Goal: Complete application form

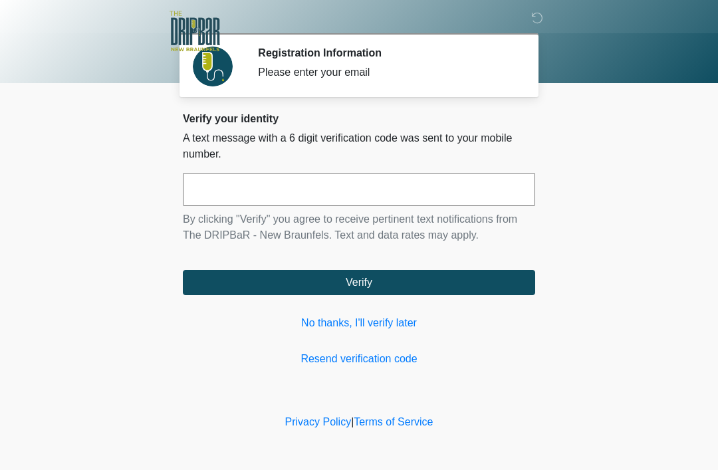
click at [369, 322] on link "No thanks, I'll verify later" at bounding box center [359, 323] width 352 height 16
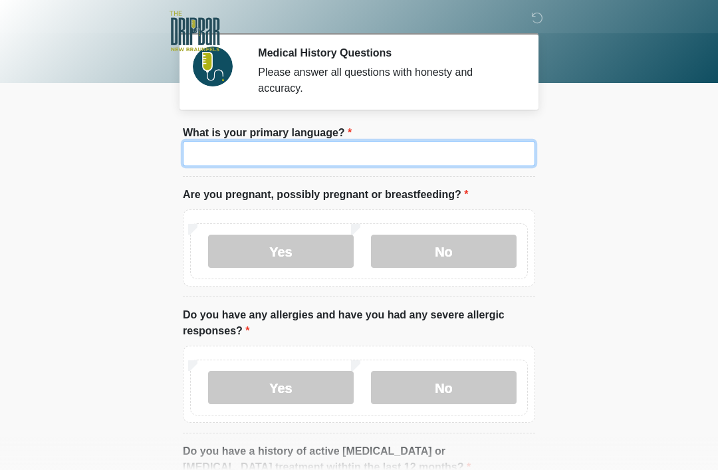
click at [416, 147] on input "What is your primary language?" at bounding box center [359, 153] width 352 height 25
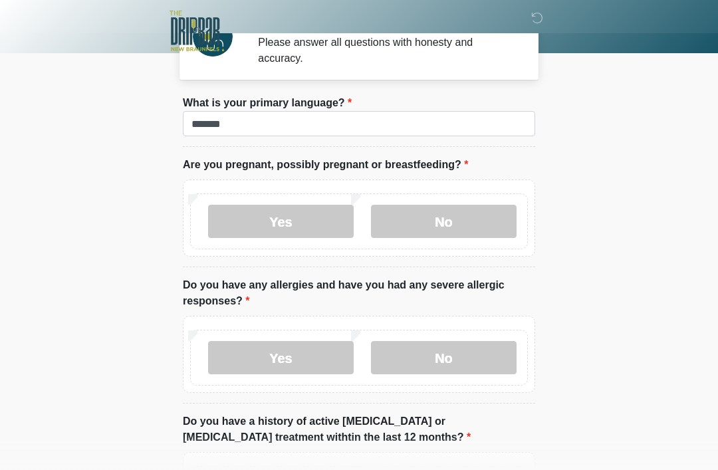
scroll to position [30, 0]
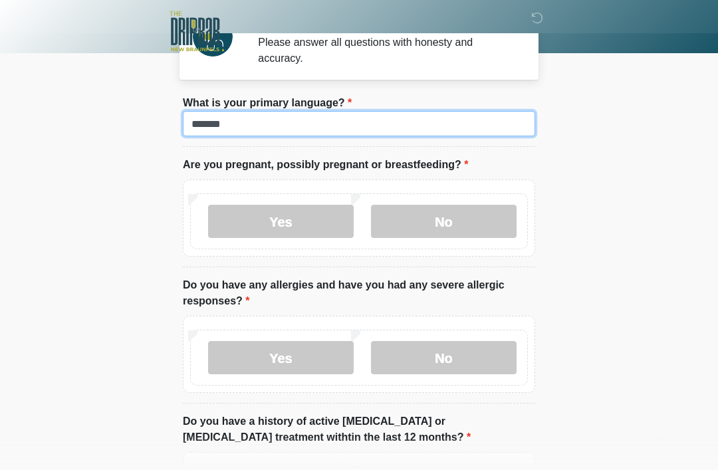
type input "*******"
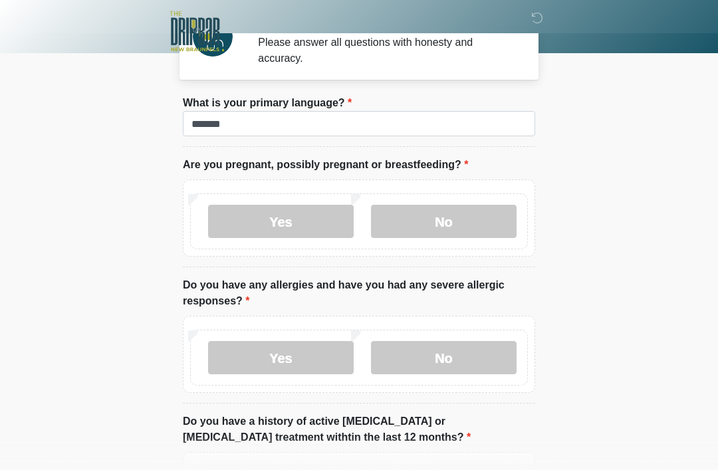
click at [465, 220] on label "No" at bounding box center [444, 221] width 146 height 33
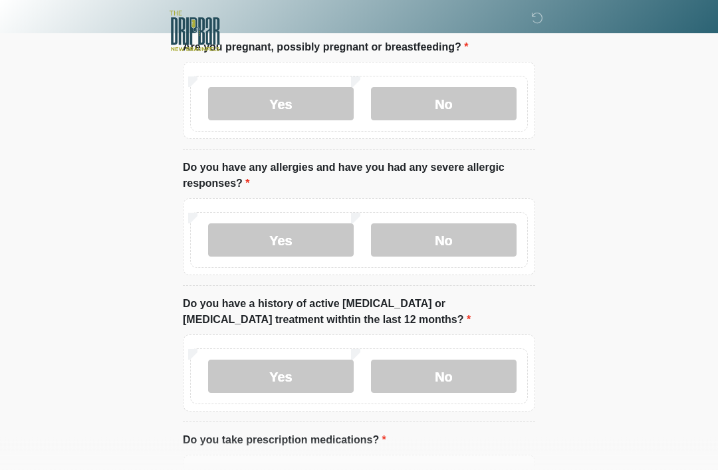
scroll to position [154, 0]
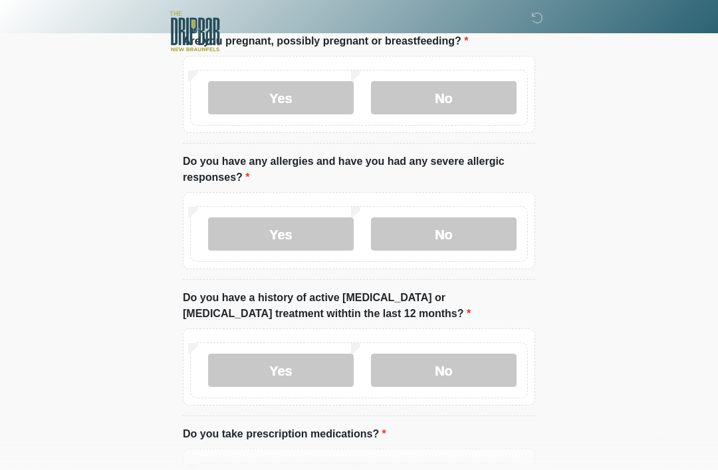
click at [457, 233] on label "No" at bounding box center [444, 233] width 146 height 33
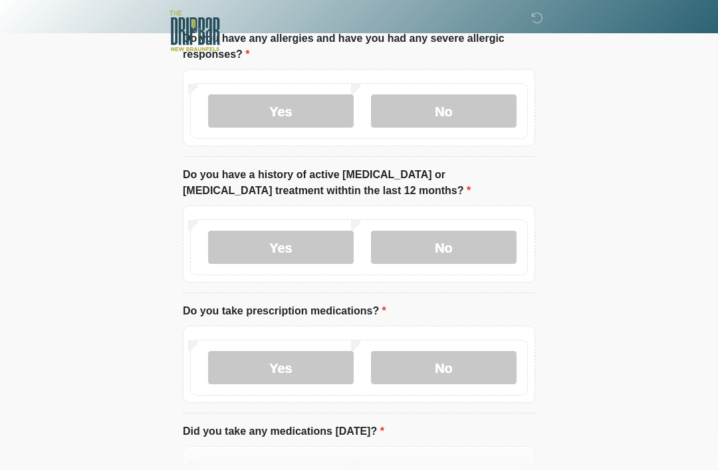
scroll to position [277, 0]
click at [470, 245] on label "No" at bounding box center [444, 246] width 146 height 33
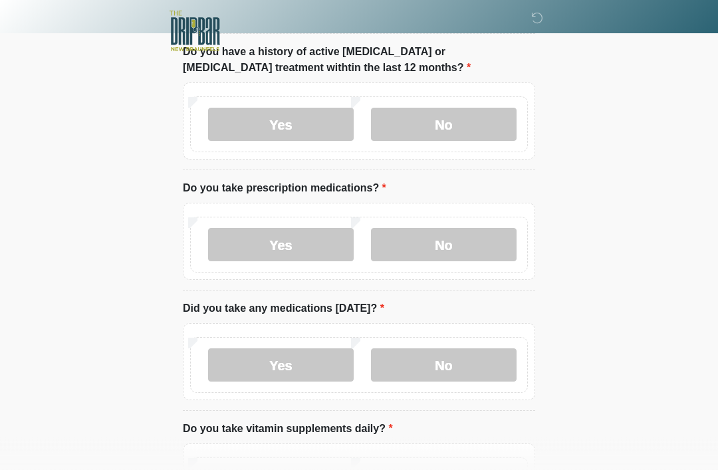
scroll to position [400, 0]
click at [440, 247] on label "No" at bounding box center [444, 243] width 146 height 33
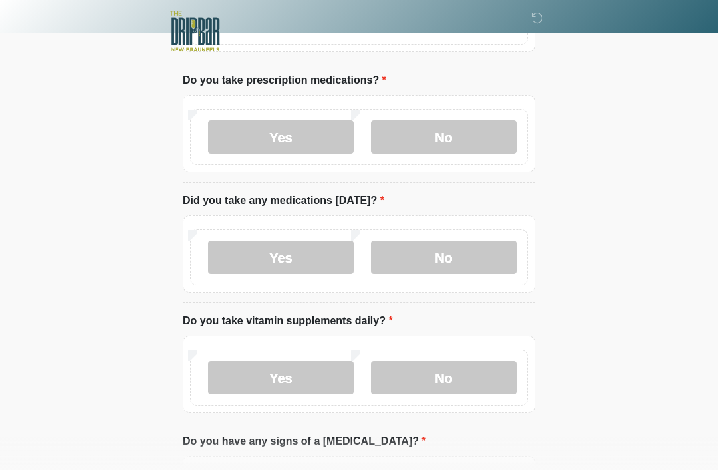
scroll to position [510, 0]
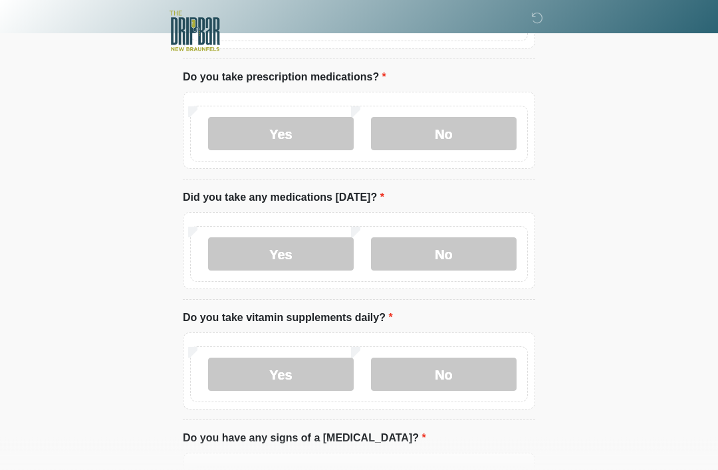
click at [461, 256] on label "No" at bounding box center [444, 254] width 146 height 33
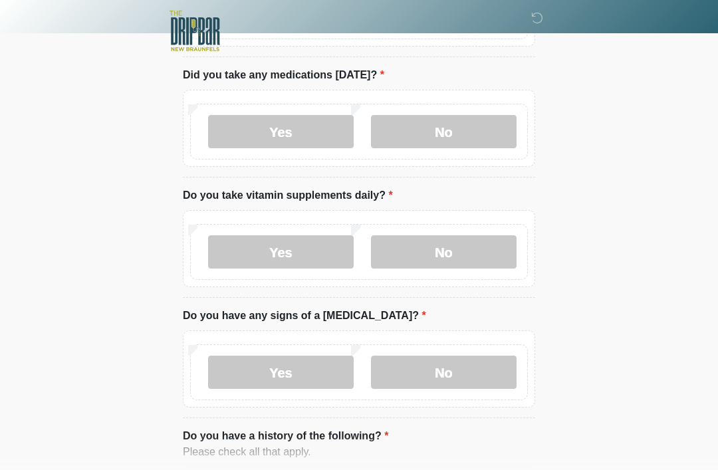
scroll to position [633, 0]
click at [308, 244] on label "Yes" at bounding box center [281, 251] width 146 height 33
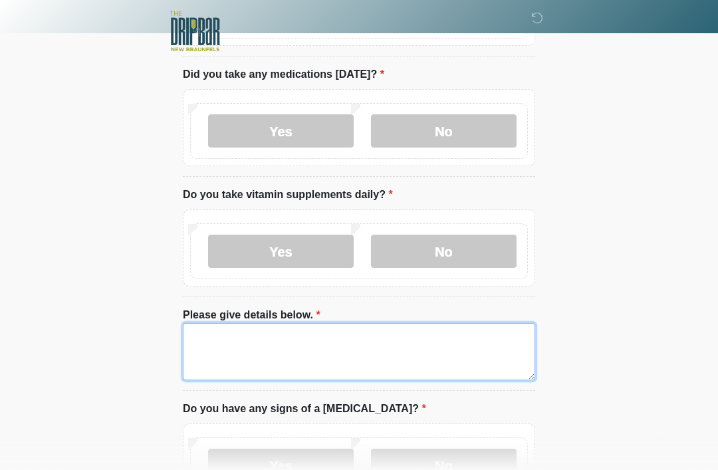
click at [356, 341] on textarea "Please give details below." at bounding box center [359, 351] width 352 height 57
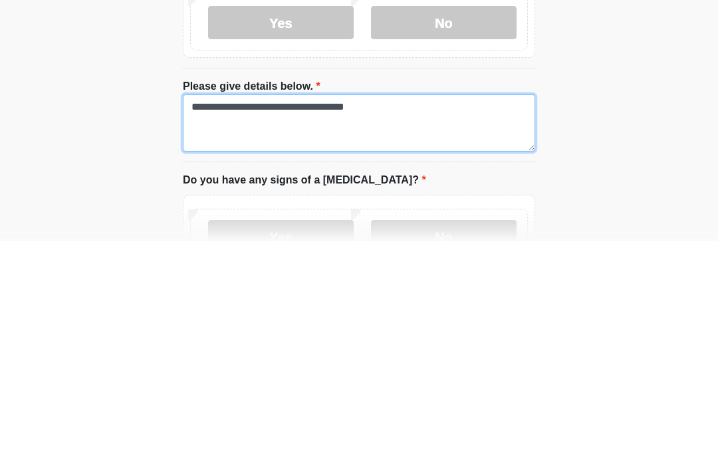
type textarea "**********"
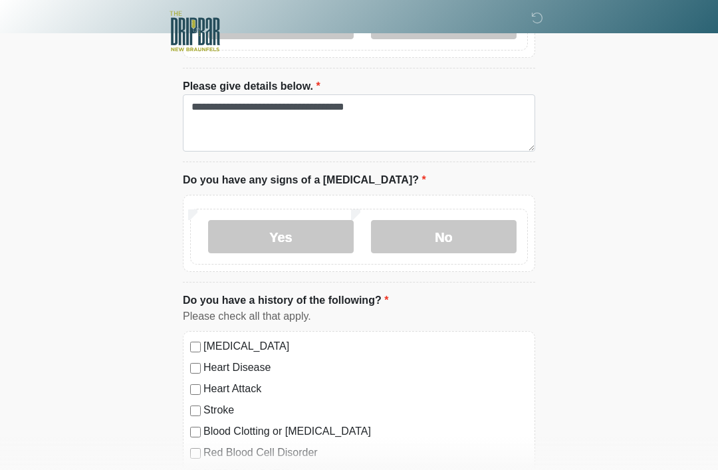
click at [461, 231] on label "No" at bounding box center [444, 236] width 146 height 33
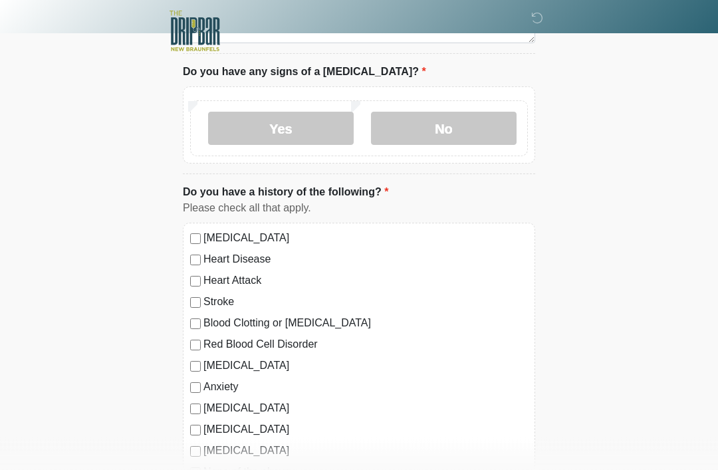
scroll to position [971, 0]
click at [204, 233] on label "[MEDICAL_DATA]" at bounding box center [365, 237] width 324 height 16
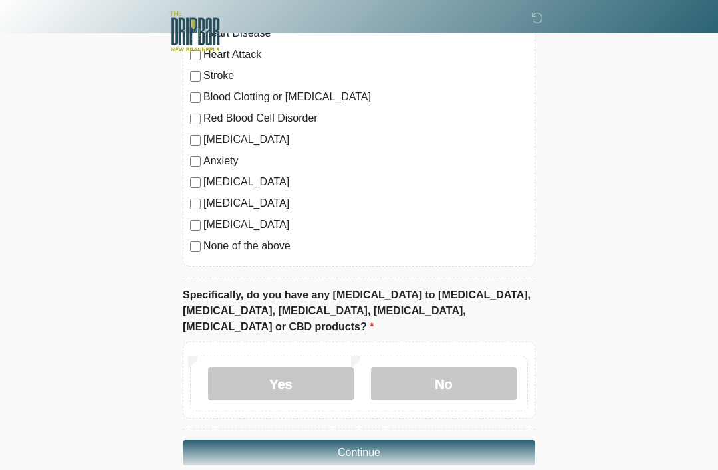
scroll to position [1202, 0]
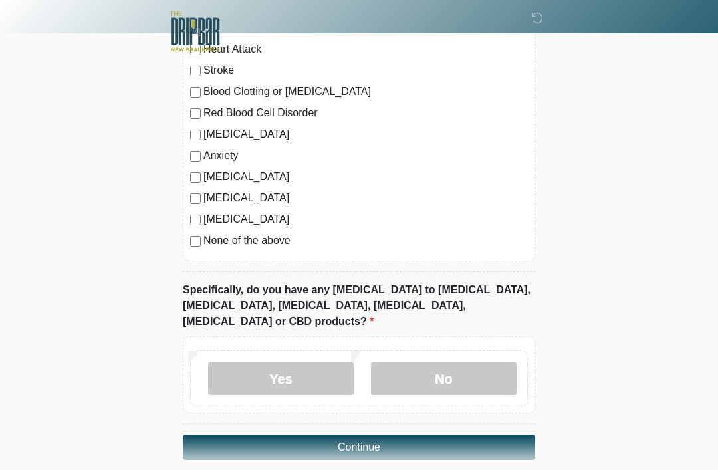
click at [461, 362] on label "No" at bounding box center [444, 378] width 146 height 33
click at [490, 435] on button "Continue" at bounding box center [359, 447] width 352 height 25
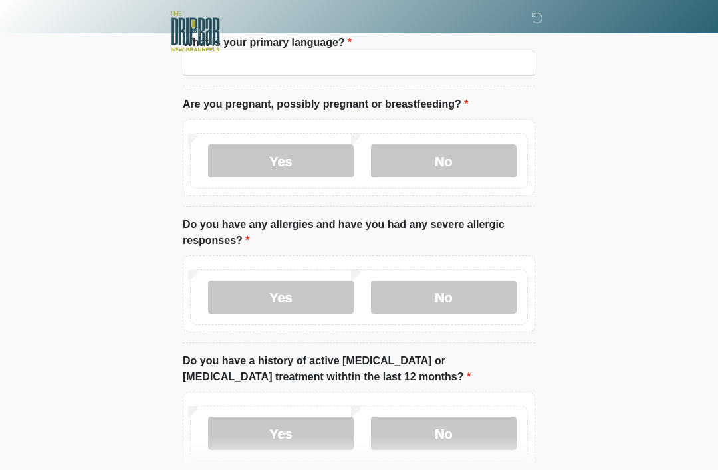
scroll to position [0, 0]
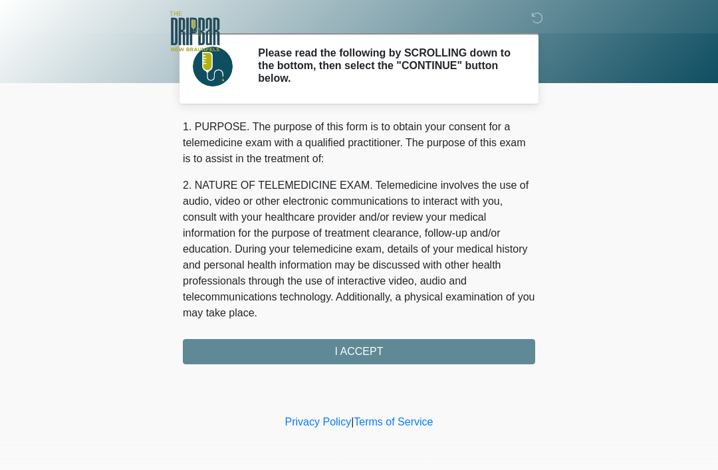
click at [482, 352] on div "1. PURPOSE. The purpose of this form is to obtain your consent for a telemedici…" at bounding box center [359, 241] width 352 height 245
click at [395, 350] on div "1. PURPOSE. The purpose of this form is to obtain your consent for a telemedici…" at bounding box center [359, 241] width 352 height 245
click at [351, 348] on div "1. PURPOSE. The purpose of this form is to obtain your consent for a telemedici…" at bounding box center [359, 241] width 352 height 245
click at [399, 351] on div "1. PURPOSE. The purpose of this form is to obtain your consent for a telemedici…" at bounding box center [359, 241] width 352 height 245
click at [490, 354] on div "1. PURPOSE. The purpose of this form is to obtain your consent for a telemedici…" at bounding box center [359, 241] width 352 height 245
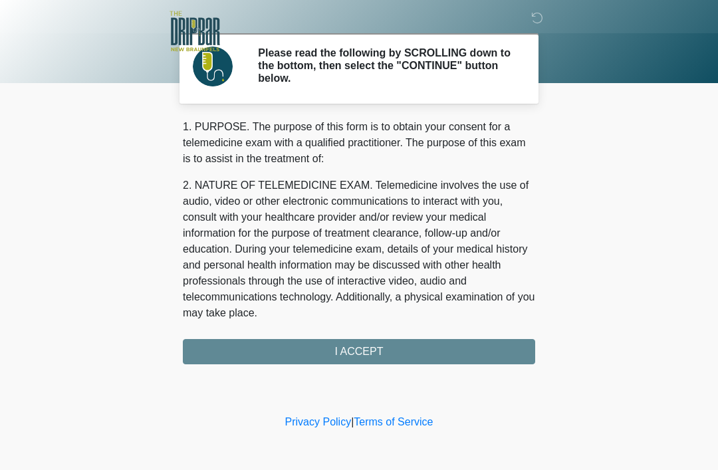
click at [492, 352] on div "1. PURPOSE. The purpose of this form is to obtain your consent for a telemedici…" at bounding box center [359, 241] width 352 height 245
click at [297, 350] on div "1. PURPOSE. The purpose of this form is to obtain your consent for a telemedici…" at bounding box center [359, 241] width 352 height 245
click at [308, 344] on div "1. PURPOSE. The purpose of this form is to obtain your consent for a telemedici…" at bounding box center [359, 241] width 352 height 245
click at [331, 347] on div "1. PURPOSE. The purpose of this form is to obtain your consent for a telemedici…" at bounding box center [359, 241] width 352 height 245
click at [334, 339] on div "1. PURPOSE. The purpose of this form is to obtain your consent for a telemedici…" at bounding box center [359, 241] width 352 height 245
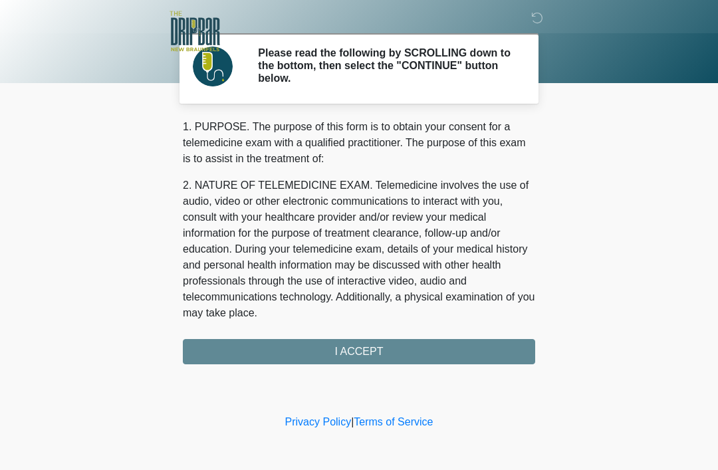
click at [271, 344] on div "1. PURPOSE. The purpose of this form is to obtain your consent for a telemedici…" at bounding box center [359, 241] width 352 height 245
click at [242, 348] on div "1. PURPOSE. The purpose of this form is to obtain your consent for a telemedici…" at bounding box center [359, 241] width 352 height 245
click at [241, 348] on div "1. PURPOSE. The purpose of this form is to obtain your consent for a telemedici…" at bounding box center [359, 241] width 352 height 245
click at [225, 350] on div "1. PURPOSE. The purpose of this form is to obtain your consent for a telemedici…" at bounding box center [359, 241] width 352 height 245
click at [429, 356] on div "1. PURPOSE. The purpose of this form is to obtain your consent for a telemedici…" at bounding box center [359, 241] width 352 height 245
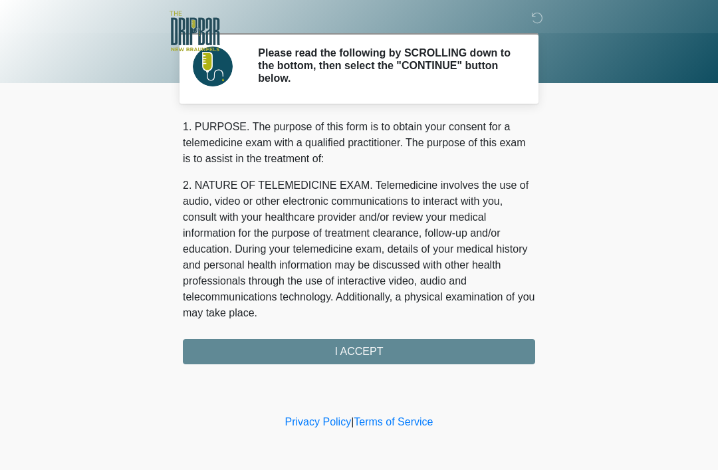
click at [433, 348] on div "1. PURPOSE. The purpose of this form is to obtain your consent for a telemedici…" at bounding box center [359, 241] width 352 height 245
click at [244, 346] on div "1. PURPOSE. The purpose of this form is to obtain your consent for a telemedici…" at bounding box center [359, 241] width 352 height 245
click at [244, 345] on div "1. PURPOSE. The purpose of this form is to obtain your consent for a telemedici…" at bounding box center [359, 241] width 352 height 245
click at [225, 355] on div "1. PURPOSE. The purpose of this form is to obtain your consent for a telemedici…" at bounding box center [359, 241] width 352 height 245
click at [230, 341] on div "1. PURPOSE. The purpose of this form is to obtain your consent for a telemedici…" at bounding box center [359, 241] width 352 height 245
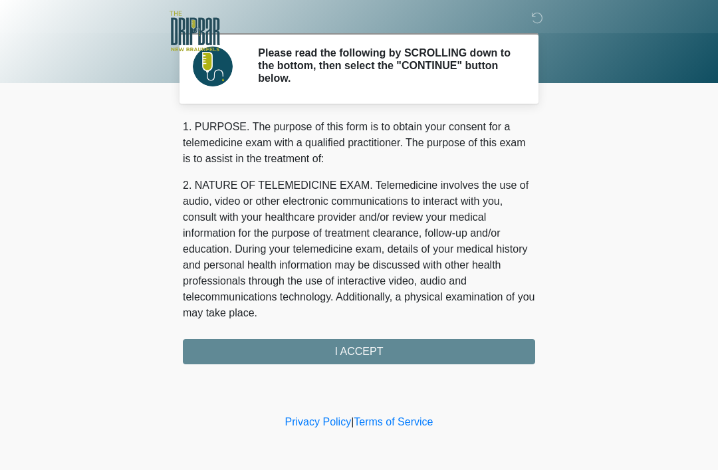
click at [304, 360] on div "1. PURPOSE. The purpose of this form is to obtain your consent for a telemedici…" at bounding box center [359, 241] width 352 height 245
click at [324, 354] on div "1. PURPOSE. The purpose of this form is to obtain your consent for a telemedici…" at bounding box center [359, 241] width 352 height 245
click at [398, 344] on div "1. PURPOSE. The purpose of this form is to obtain your consent for a telemedici…" at bounding box center [359, 241] width 352 height 245
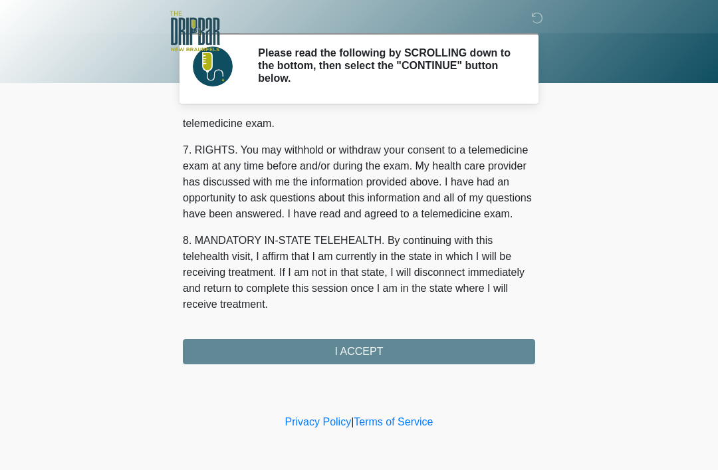
scroll to position [583, 0]
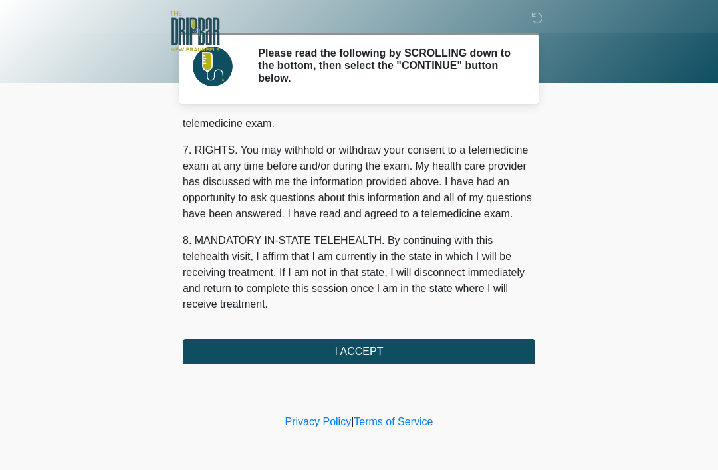
click at [367, 346] on button "I ACCEPT" at bounding box center [359, 351] width 352 height 25
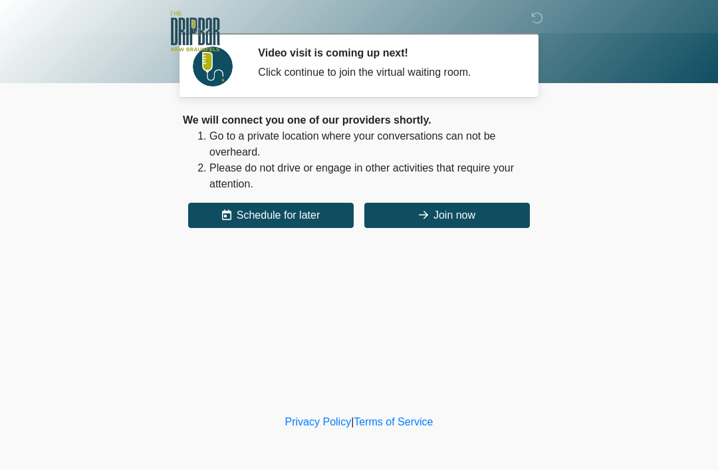
click at [471, 219] on button "Join now" at bounding box center [446, 215] width 165 height 25
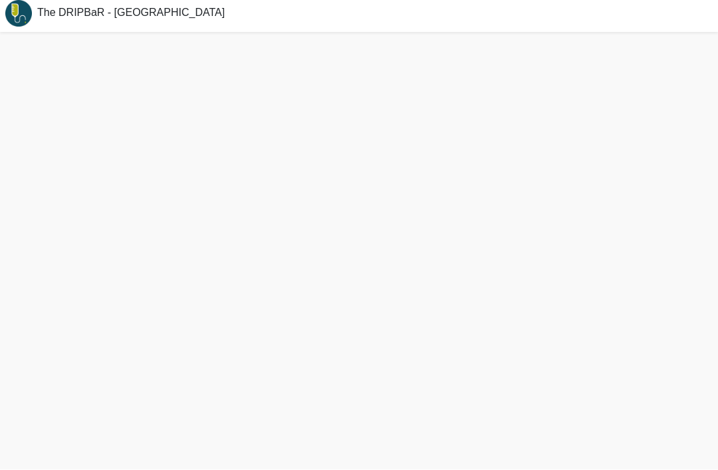
scroll to position [41, 0]
